Goal: Task Accomplishment & Management: Use online tool/utility

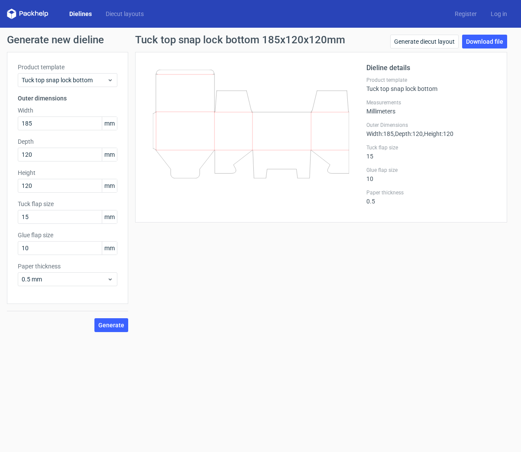
click at [54, 126] on input "185" at bounding box center [68, 123] width 100 height 14
click at [0, 127] on html "Dielines Diecut layouts Register Log in Generate new dieline Product template T…" at bounding box center [260, 226] width 521 height 452
type input "120"
click at [0, 162] on html "Dielines Diecut layouts Register Log in Generate new dieline Product template T…" at bounding box center [260, 226] width 521 height 452
type input "80"
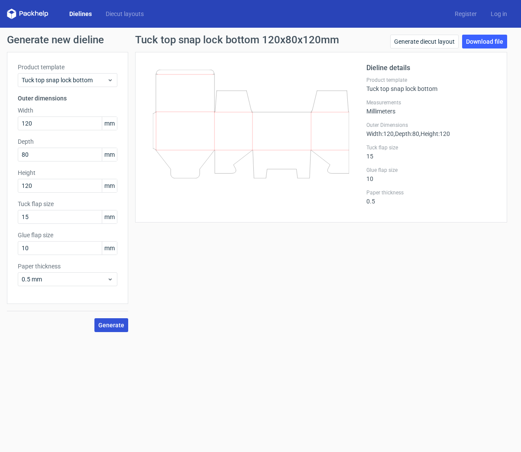
click at [103, 324] on span "Generate" at bounding box center [111, 325] width 26 height 6
click at [484, 39] on link "Download file" at bounding box center [484, 42] width 45 height 14
click at [0, 123] on html "Dielines Diecut layouts Register Log in Generate new dieline Product template T…" at bounding box center [260, 226] width 521 height 452
type input "185"
drag, startPoint x: 24, startPoint y: 155, endPoint x: 10, endPoint y: 159, distance: 14.3
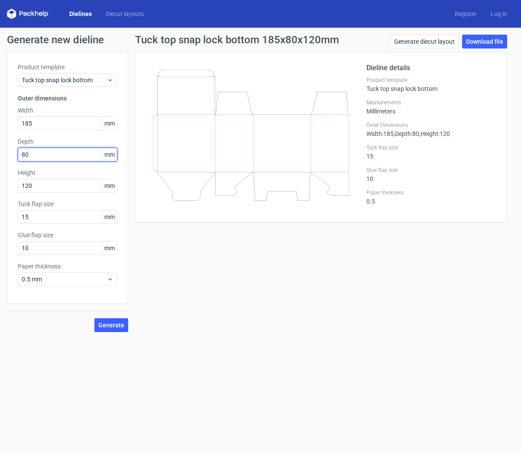
click at [10, 159] on div "Product template Tuck top snap lock bottom Outer dimensions Width 185 mm Depth …" at bounding box center [67, 178] width 121 height 252
type input "105"
drag, startPoint x: 39, startPoint y: 187, endPoint x: 0, endPoint y: 195, distance: 39.8
click at [4, 197] on div "Generate new dieline Product template Tuck top snap lock bottom Outer dimension…" at bounding box center [260, 183] width 521 height 311
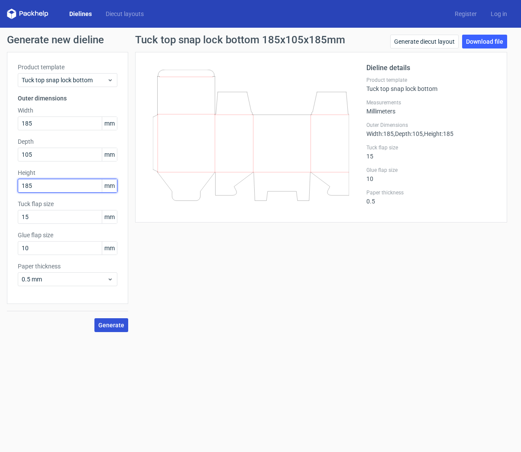
type input "185"
click at [103, 320] on button "Generate" at bounding box center [111, 325] width 34 height 14
click at [483, 40] on link "Download file" at bounding box center [484, 42] width 45 height 14
